Goal: Find specific page/section: Locate a particular part of the current website

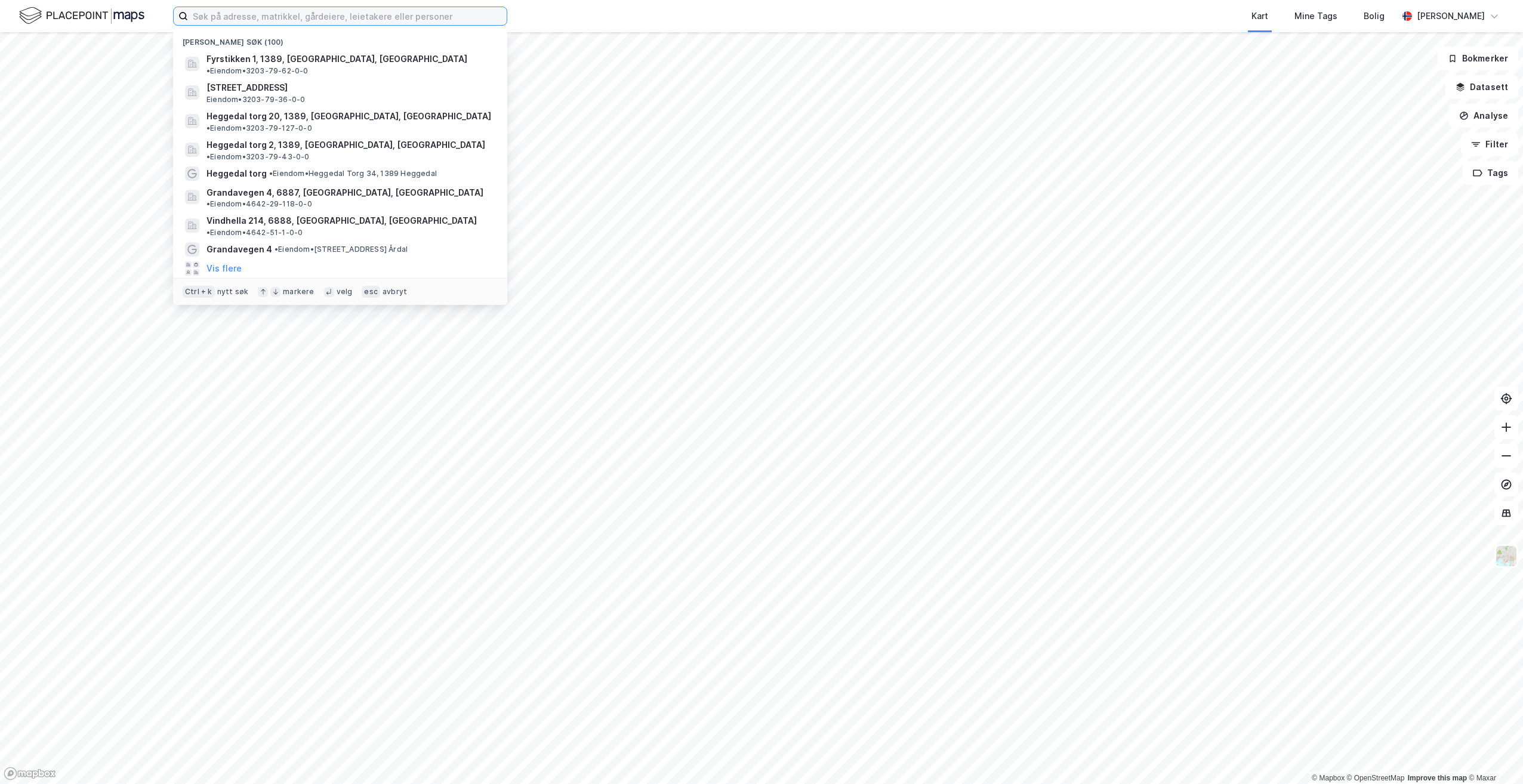
click at [216, 15] on input at bounding box center [347, 16] width 319 height 18
paste input "[STREET_ADDRESS]"
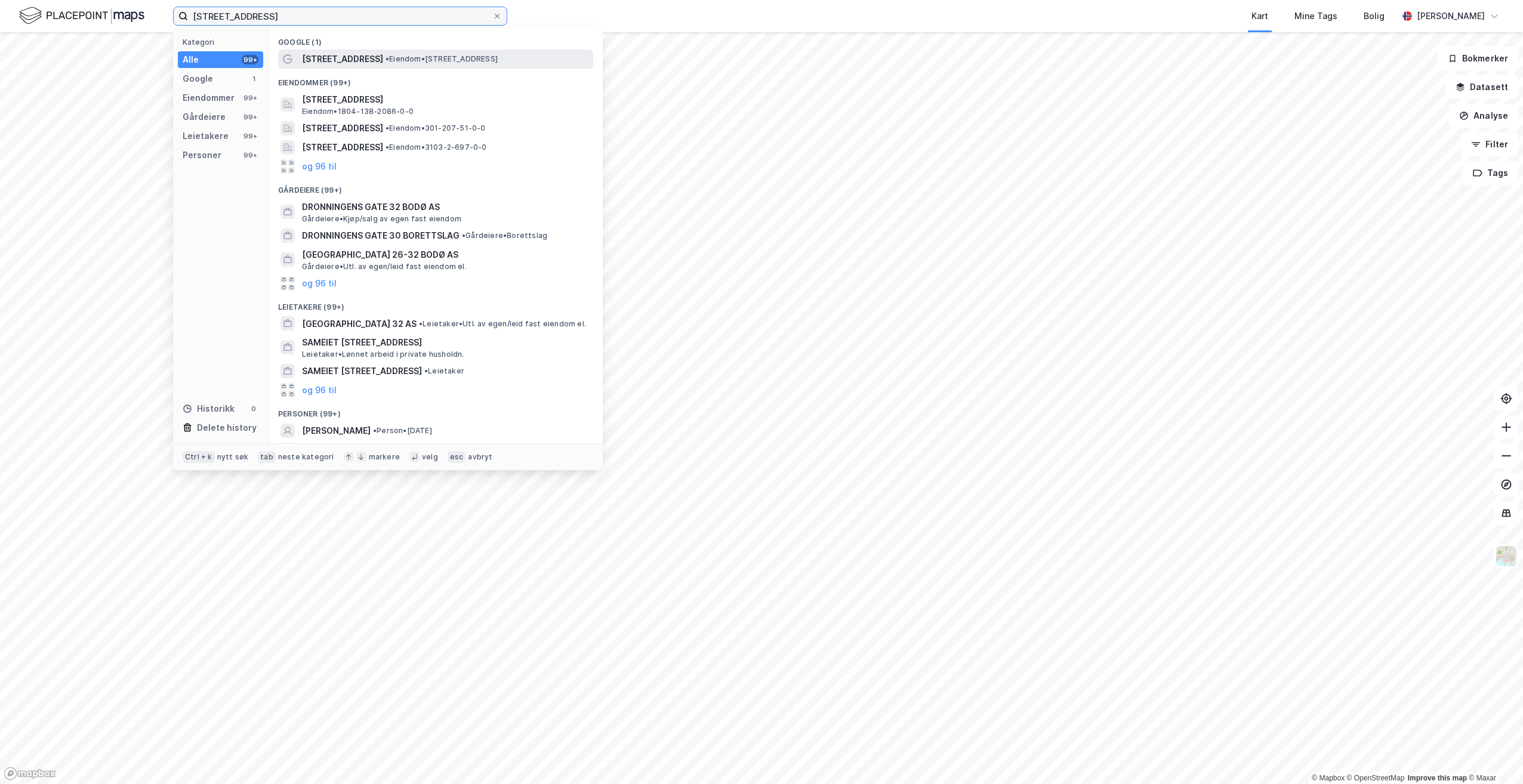
type input "Dronningens gate 30, bodø"
click at [383, 55] on span "Dronningens gate 30" at bounding box center [342, 59] width 81 height 15
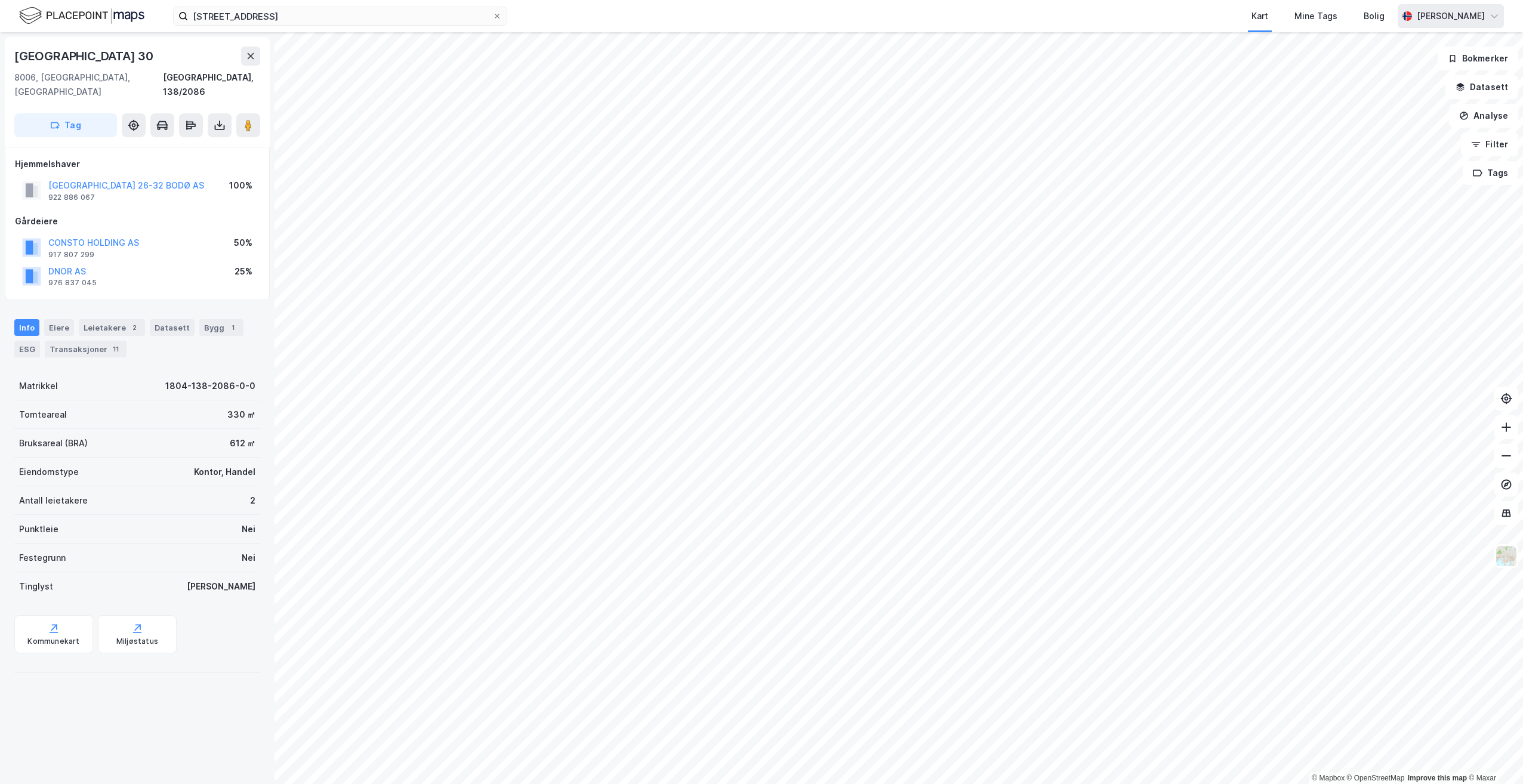
click at [1497, 13] on icon at bounding box center [1494, 15] width 10 height 10
click at [1400, 70] on div "Logg ut" at bounding box center [1390, 74] width 32 height 15
